Goal: Use online tool/utility: Utilize a website feature to perform a specific function

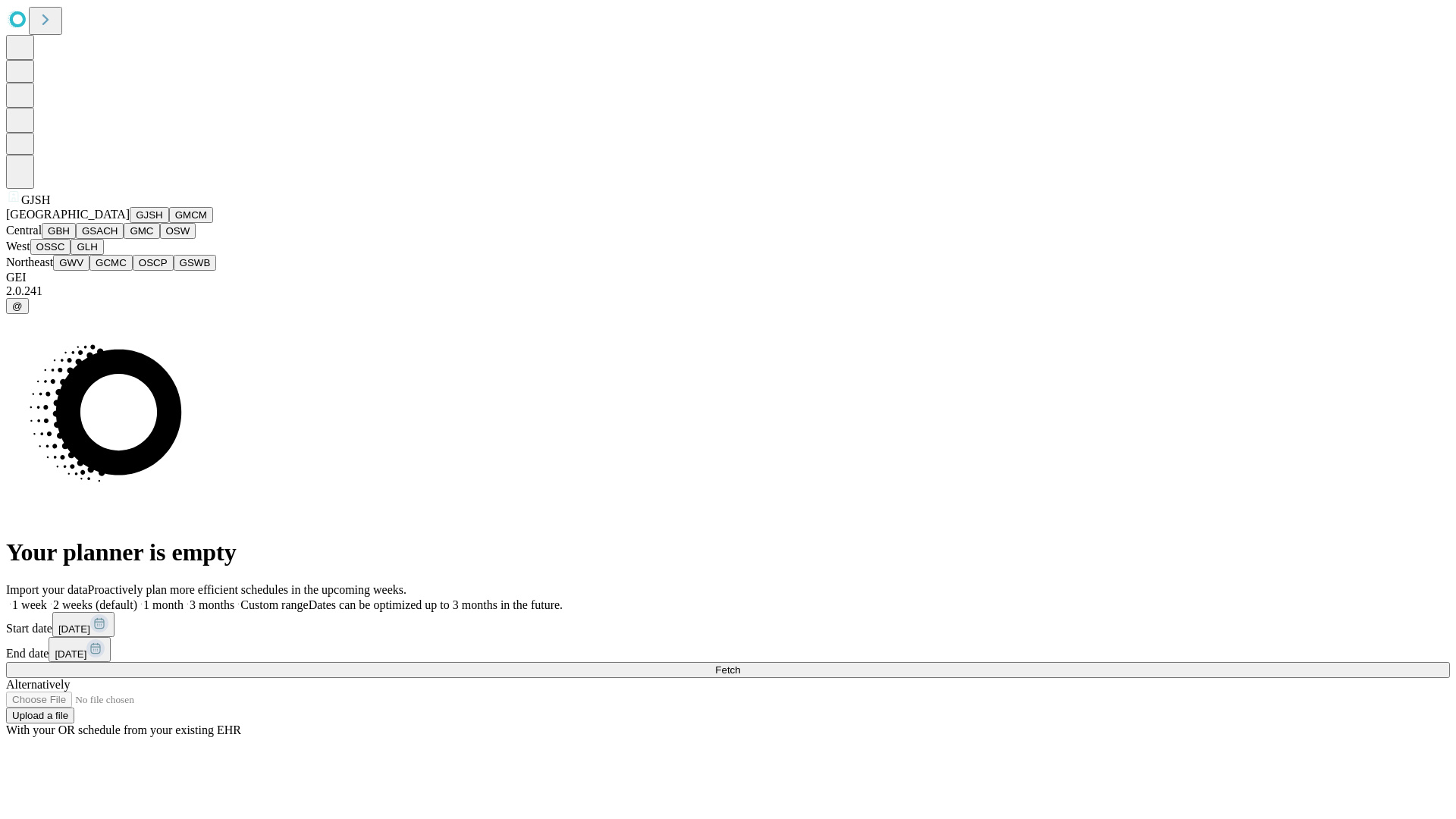
click at [129, 223] on button "GJSH" at bounding box center [149, 215] width 39 height 16
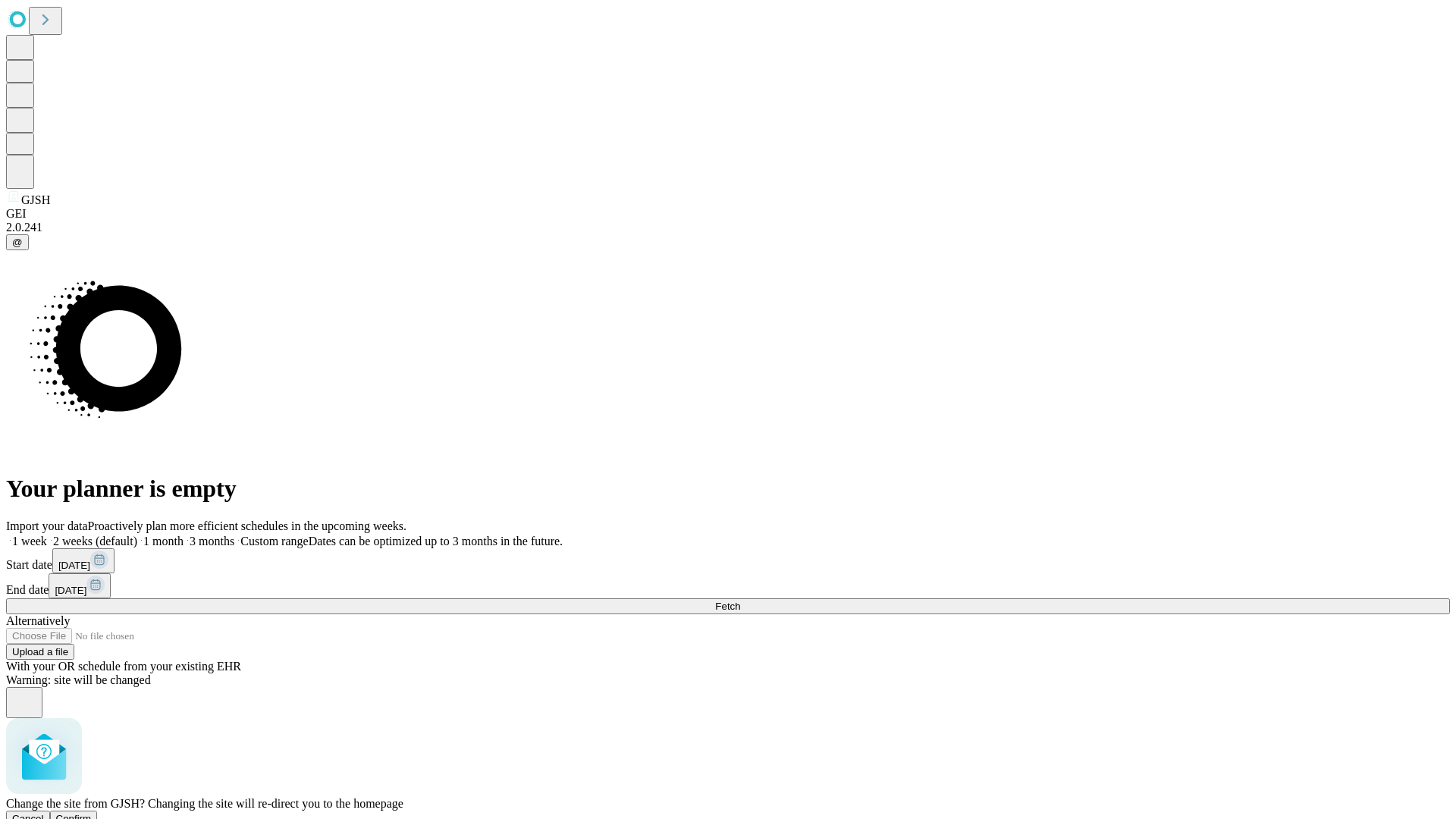
click at [92, 813] on span "Confirm" at bounding box center [74, 818] width 36 height 12
click at [137, 534] on label "2 weeks (default)" at bounding box center [92, 541] width 90 height 12
click at [740, 600] on span "Fetch" at bounding box center [728, 606] width 25 height 12
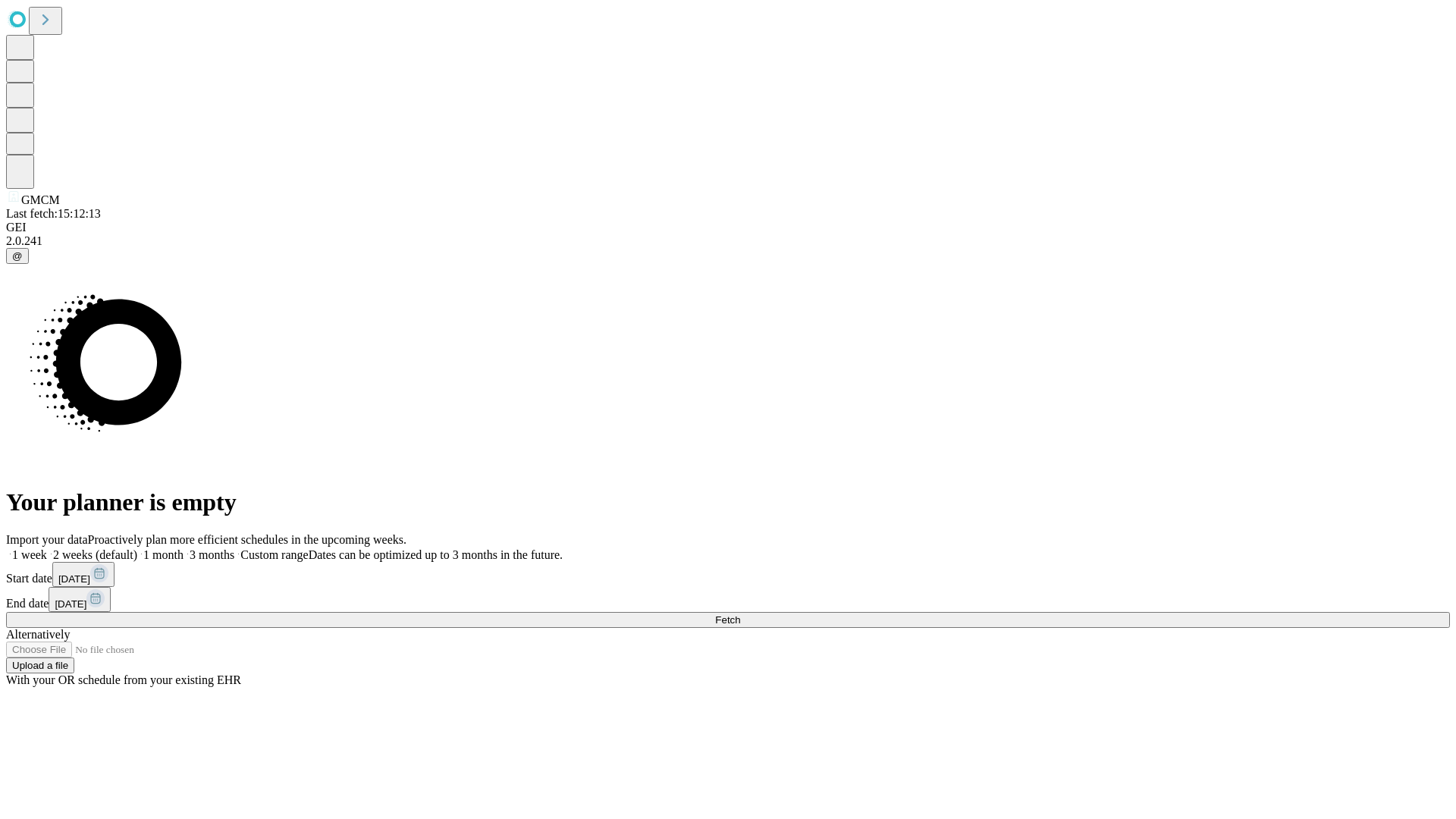
click at [137, 549] on label "2 weeks (default)" at bounding box center [92, 555] width 90 height 12
click at [740, 615] on span "Fetch" at bounding box center [728, 620] width 25 height 12
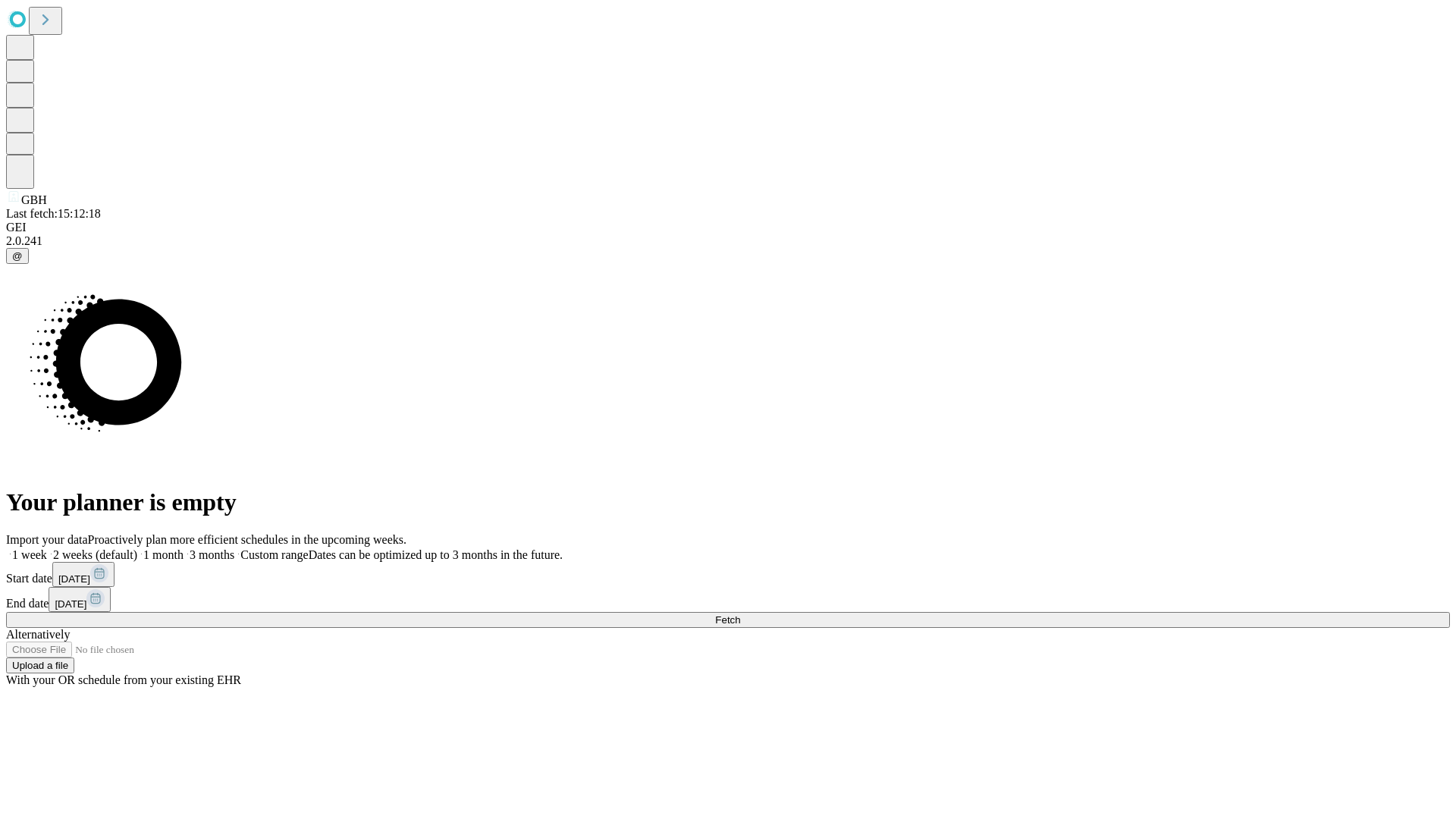
click at [137, 549] on label "2 weeks (default)" at bounding box center [92, 555] width 90 height 12
click at [740, 615] on span "Fetch" at bounding box center [728, 620] width 25 height 12
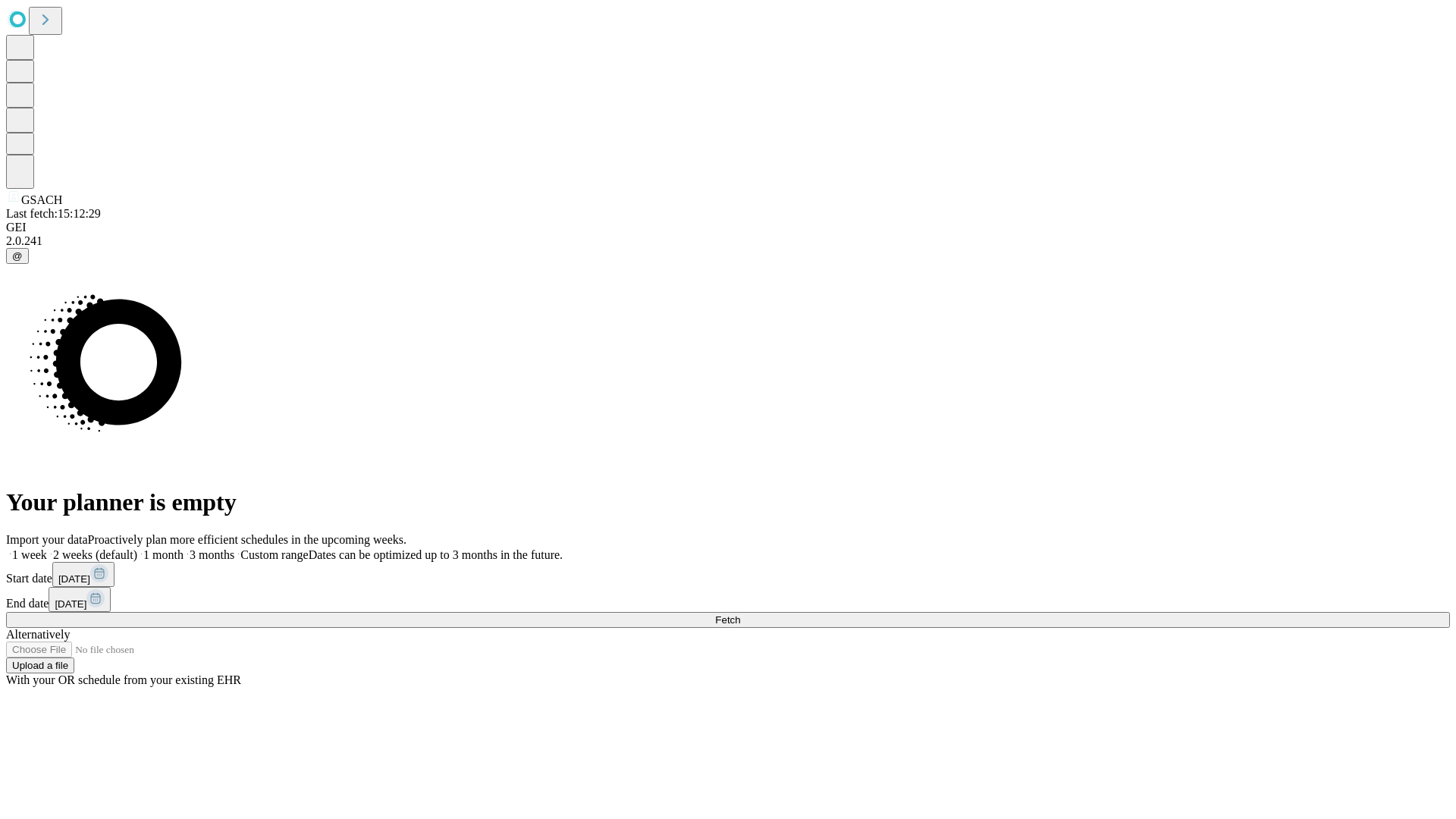
click at [137, 549] on label "2 weeks (default)" at bounding box center [92, 555] width 90 height 12
click at [740, 615] on span "Fetch" at bounding box center [728, 620] width 25 height 12
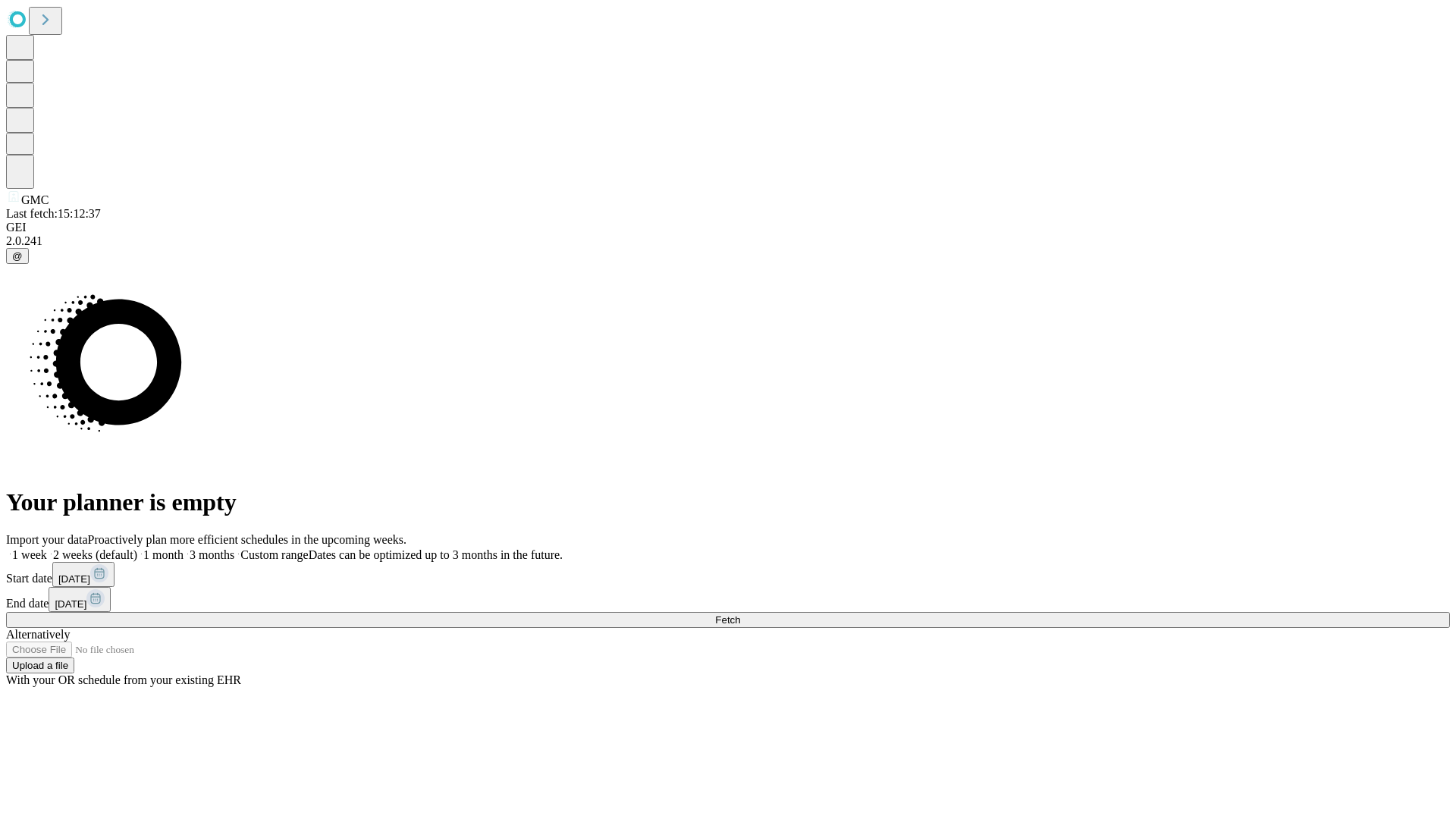
click at [137, 549] on label "2 weeks (default)" at bounding box center [92, 555] width 90 height 12
click at [740, 615] on span "Fetch" at bounding box center [728, 620] width 25 height 12
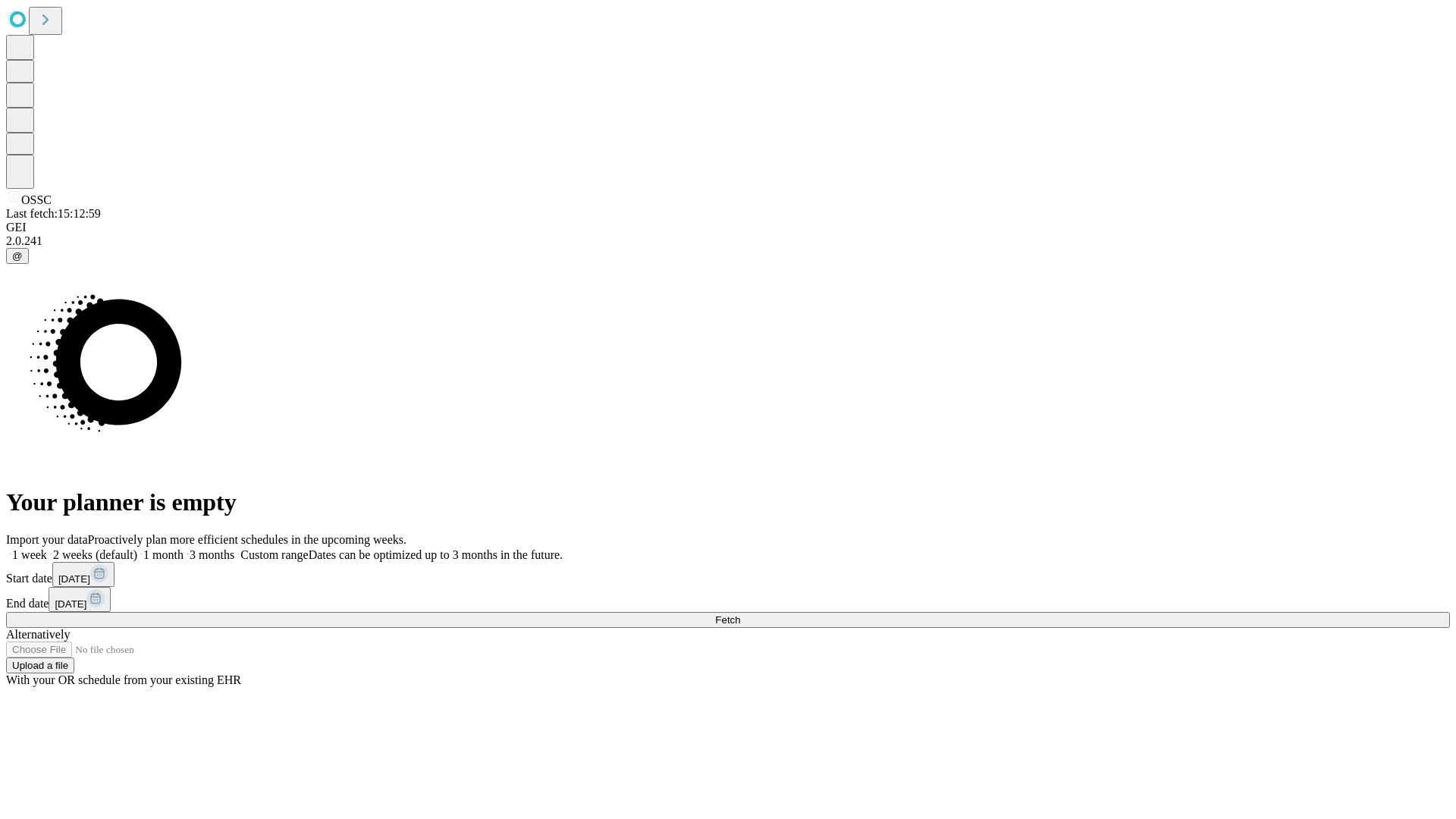
click at [137, 549] on label "2 weeks (default)" at bounding box center [92, 555] width 90 height 12
click at [740, 615] on span "Fetch" at bounding box center [728, 620] width 25 height 12
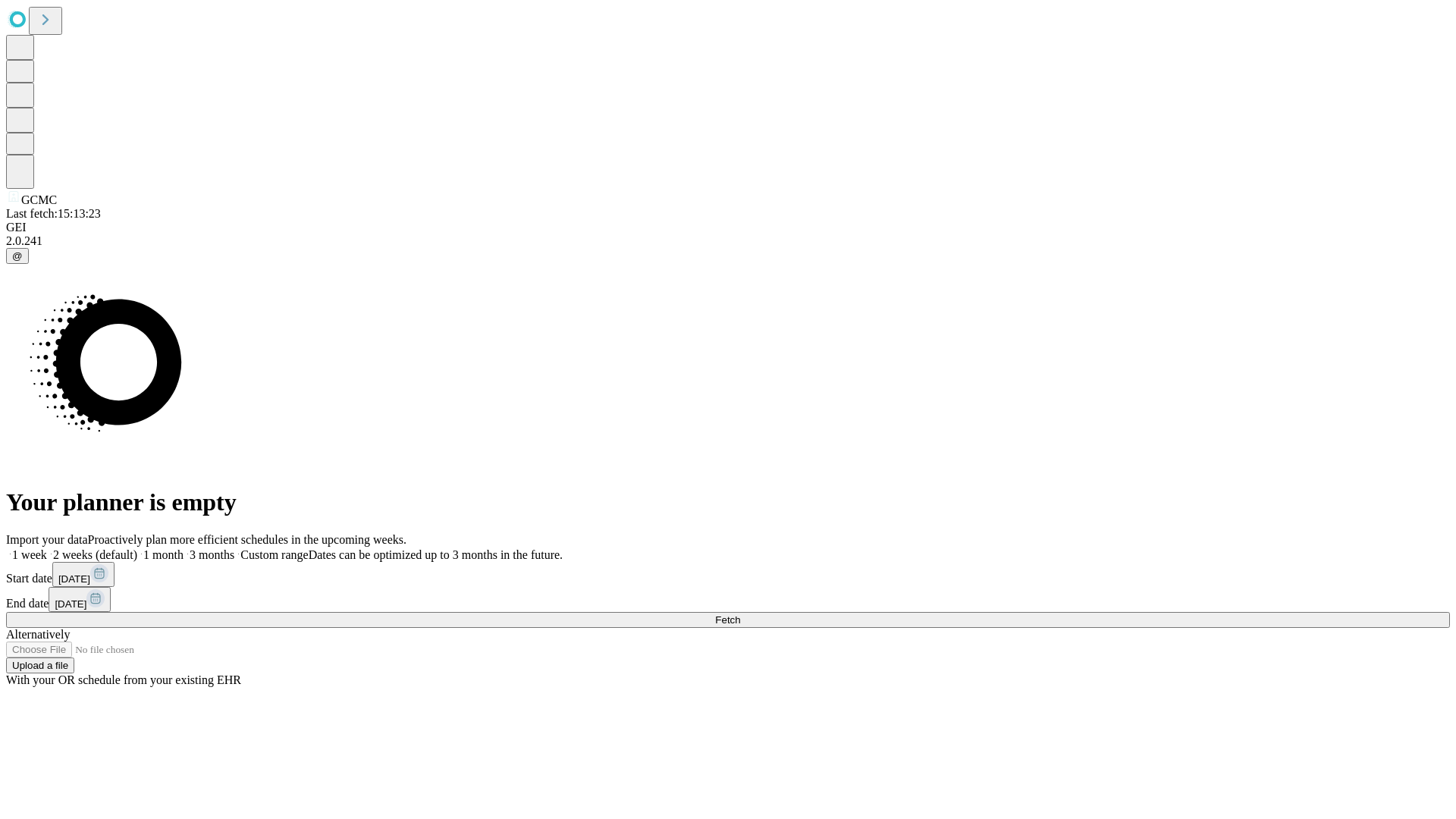
click at [137, 549] on label "2 weeks (default)" at bounding box center [92, 555] width 90 height 12
click at [740, 615] on span "Fetch" at bounding box center [728, 620] width 25 height 12
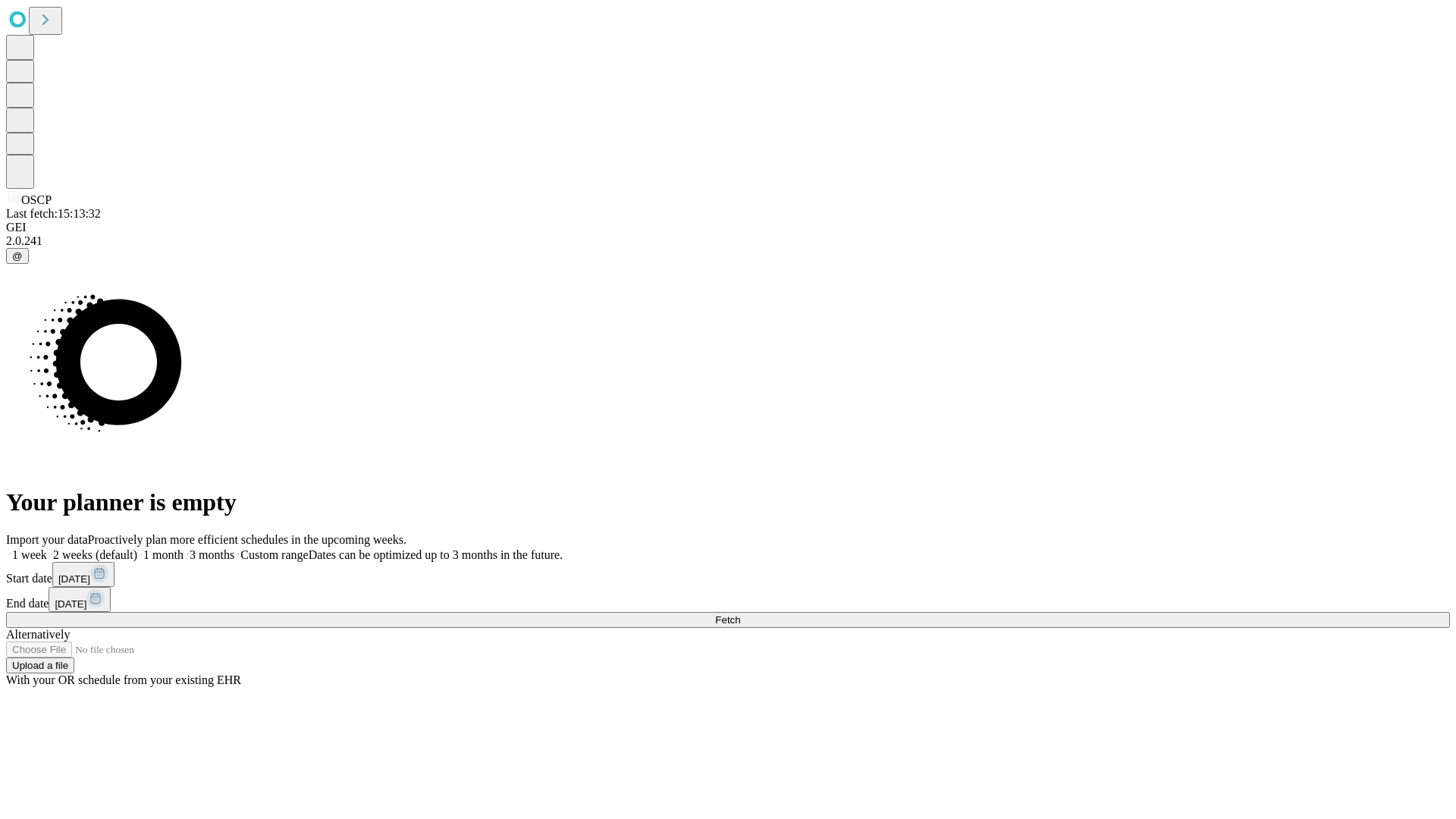
click at [137, 549] on label "2 weeks (default)" at bounding box center [92, 555] width 90 height 12
click at [740, 615] on span "Fetch" at bounding box center [728, 620] width 25 height 12
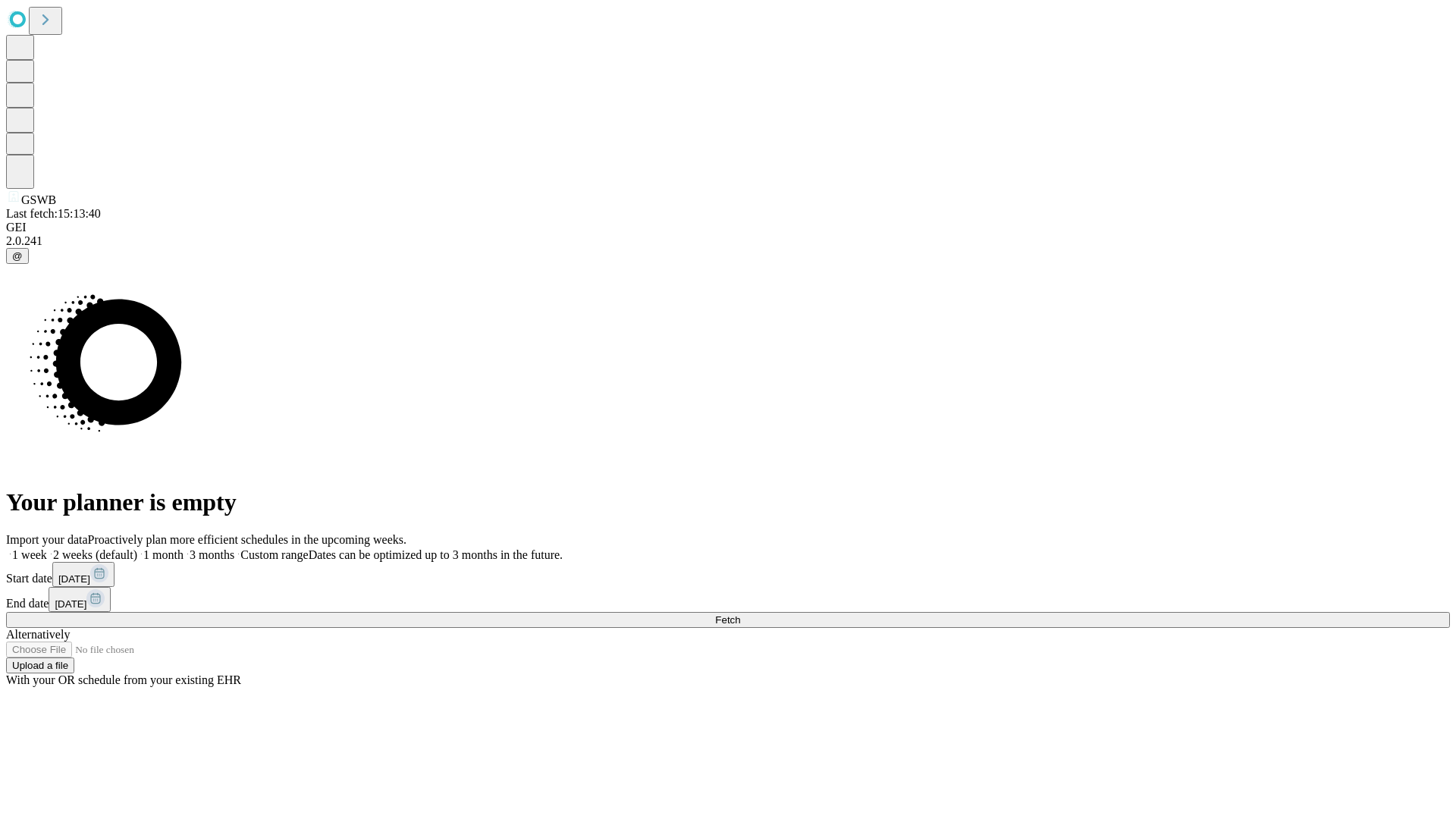
click at [137, 549] on label "2 weeks (default)" at bounding box center [92, 555] width 90 height 12
click at [740, 615] on span "Fetch" at bounding box center [728, 620] width 25 height 12
